Goal: Transaction & Acquisition: Purchase product/service

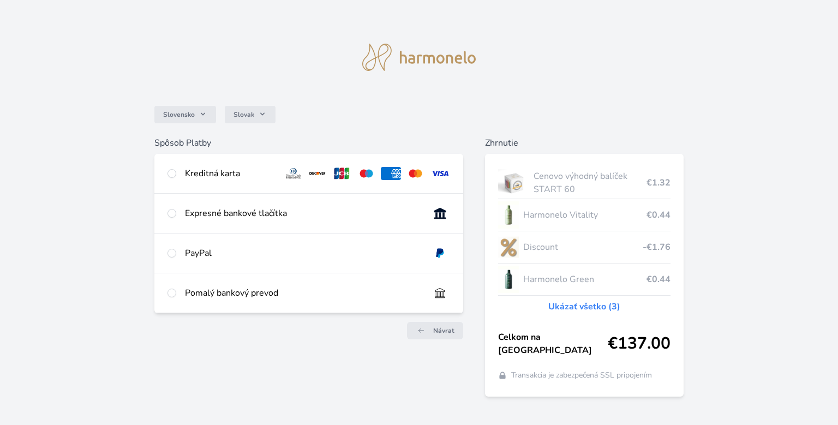
click at [176, 169] on div at bounding box center [172, 173] width 9 height 13
radio input "true"
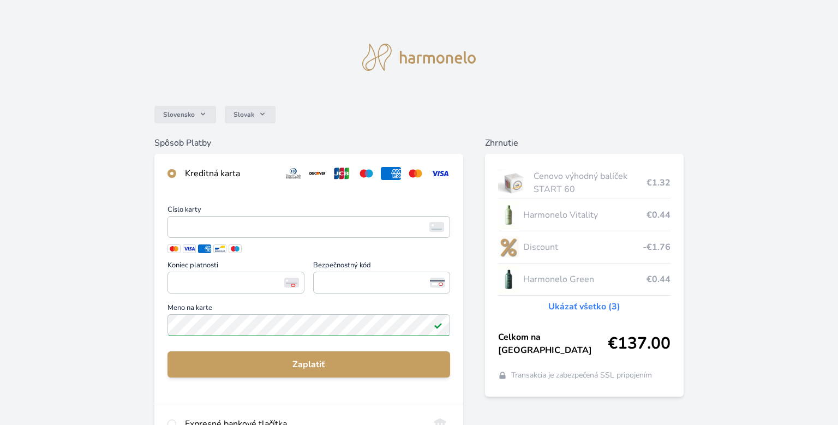
scroll to position [172, 0]
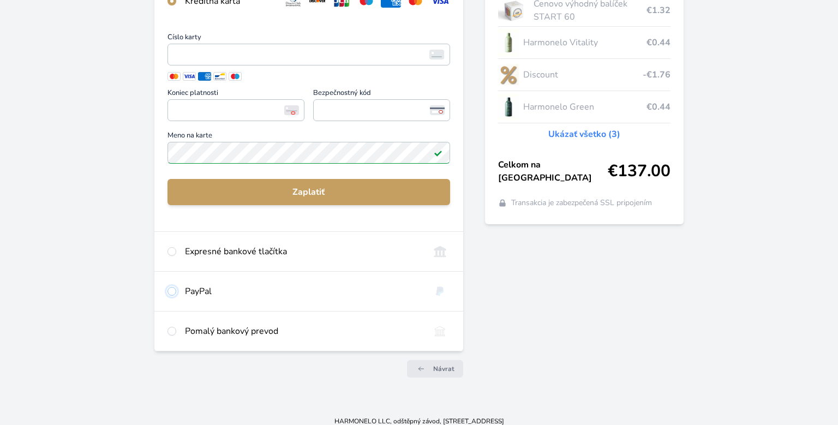
click at [171, 290] on input "radio" at bounding box center [172, 291] width 9 height 9
radio input "true"
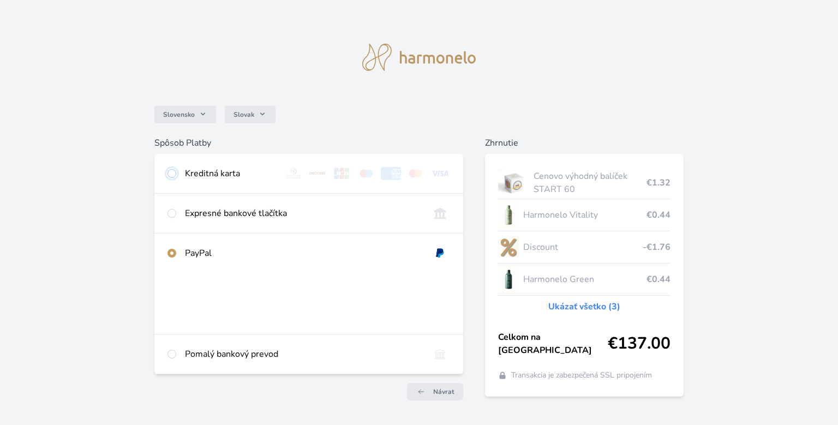
click at [172, 174] on input "radio" at bounding box center [172, 173] width 9 height 9
radio input "true"
radio input "false"
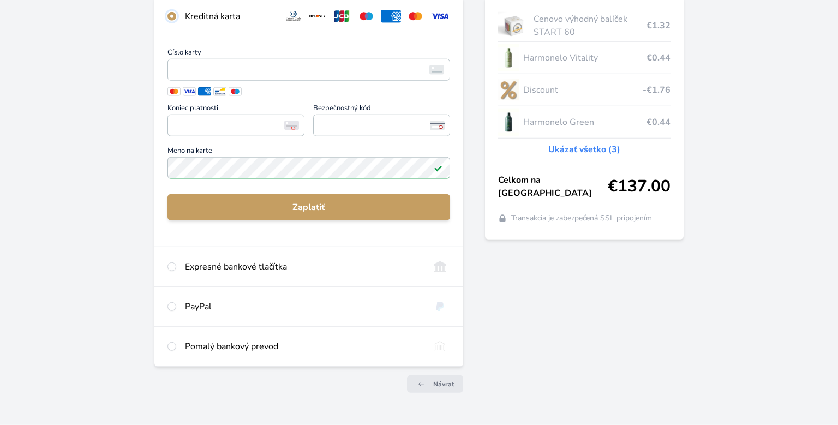
scroll to position [181, 0]
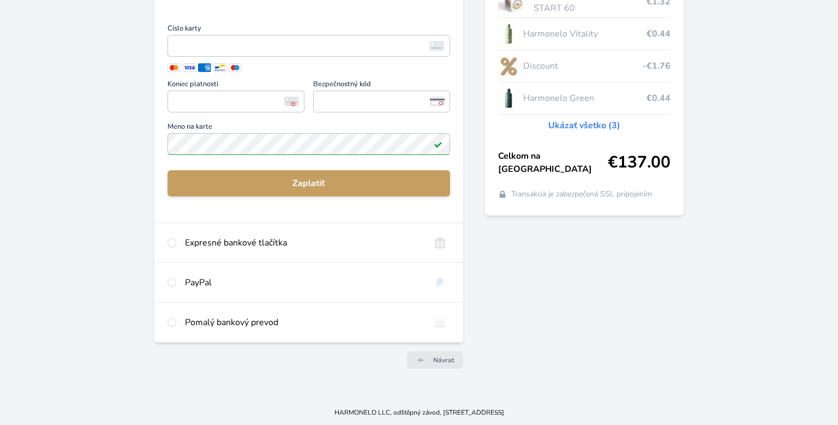
click at [228, 32] on span "Číslo karty" at bounding box center [309, 30] width 283 height 10
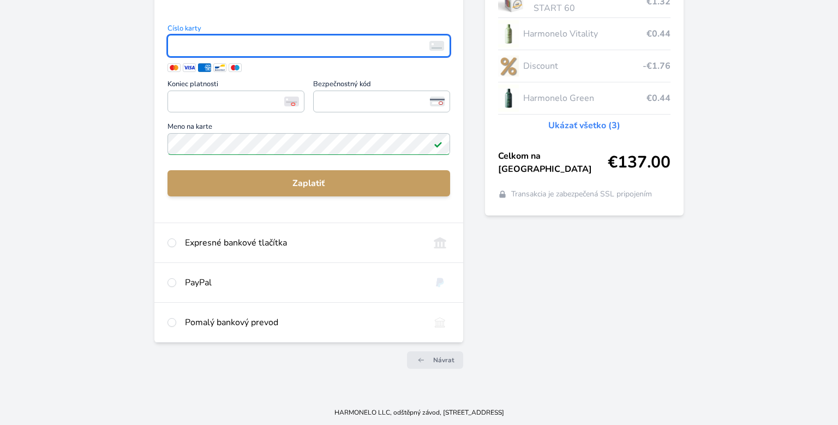
click at [215, 56] on span "<p>Your browser does not support iframes.</p>" at bounding box center [309, 46] width 283 height 22
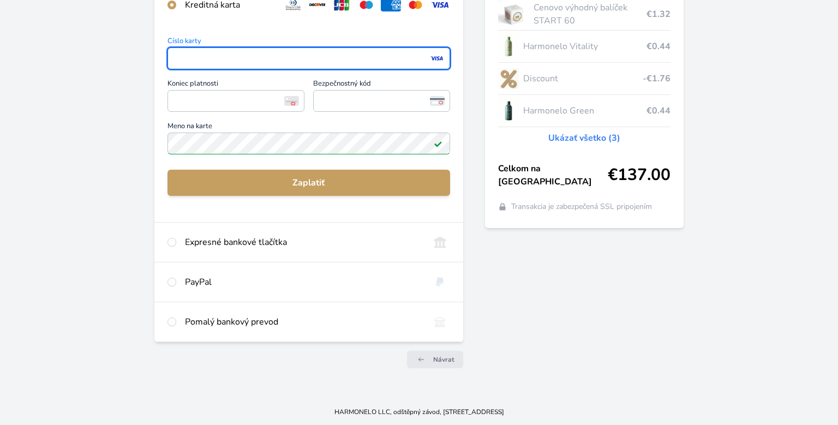
scroll to position [168, 0]
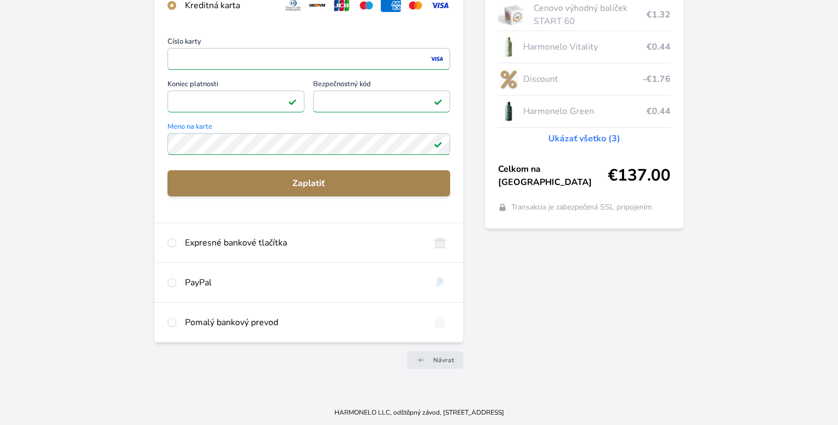
click at [372, 182] on span "Zaplatiť" at bounding box center [308, 183] width 265 height 13
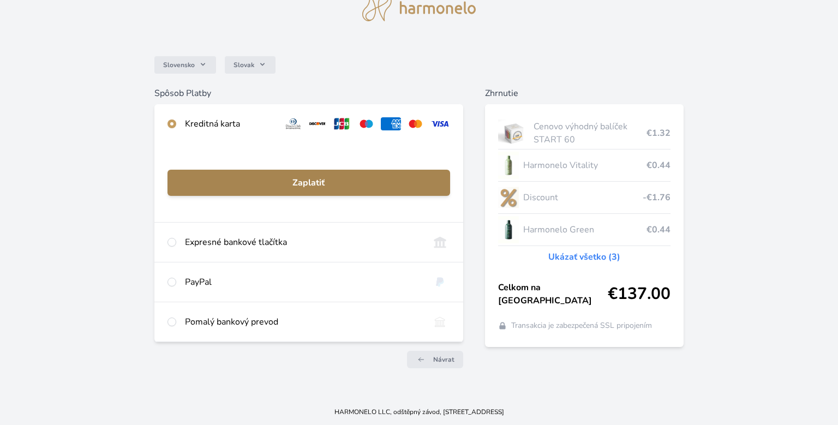
scroll to position [49, 0]
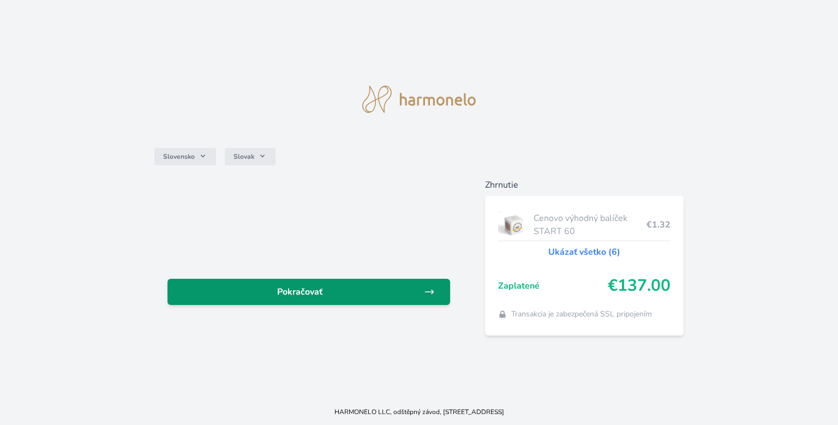
click at [340, 299] on link "Pokračovať" at bounding box center [309, 292] width 283 height 26
